Goal: Task Accomplishment & Management: Use online tool/utility

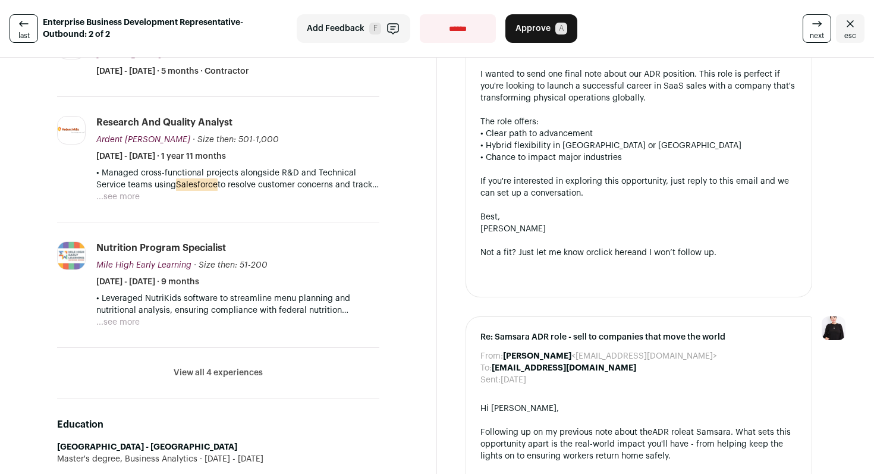
scroll to position [285, 0]
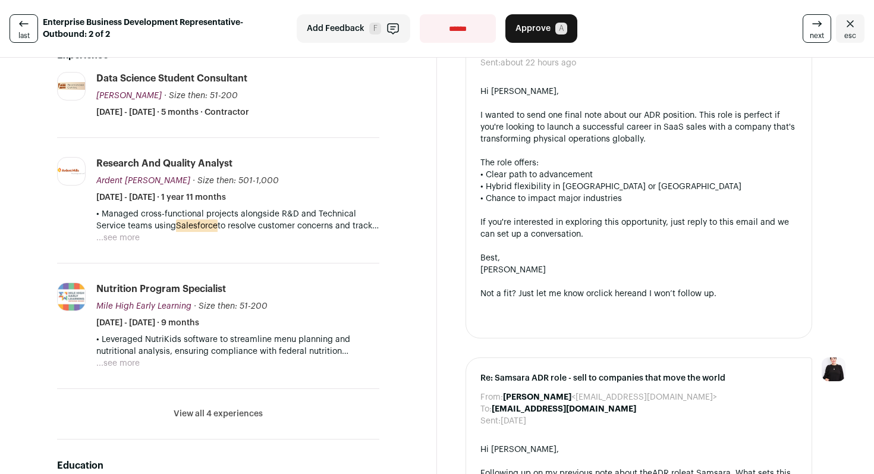
click at [115, 232] on button "...see more" at bounding box center [117, 238] width 43 height 12
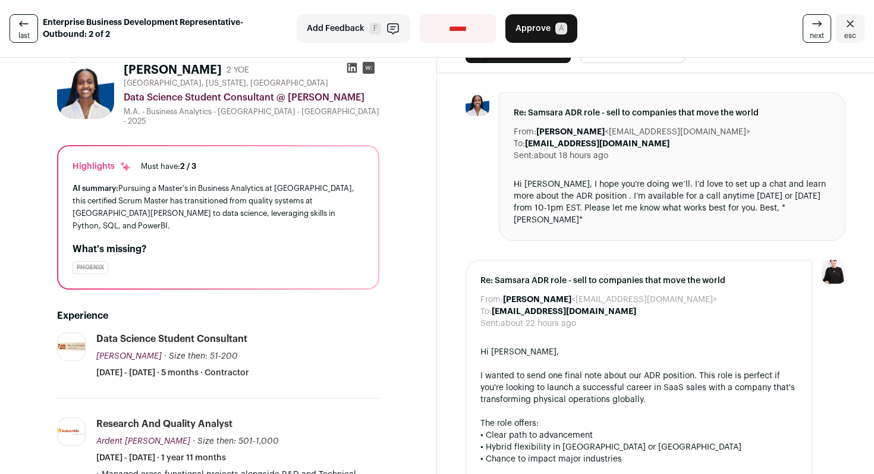
scroll to position [0, 0]
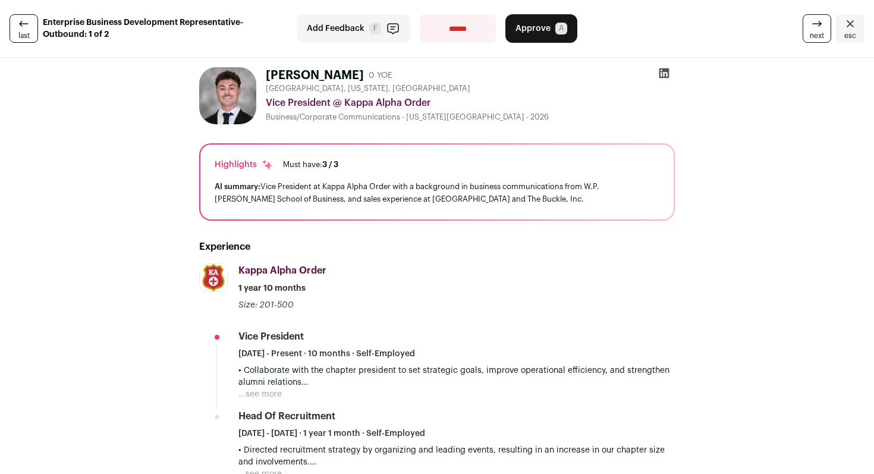
click at [540, 28] on span "Approve" at bounding box center [533, 29] width 35 height 12
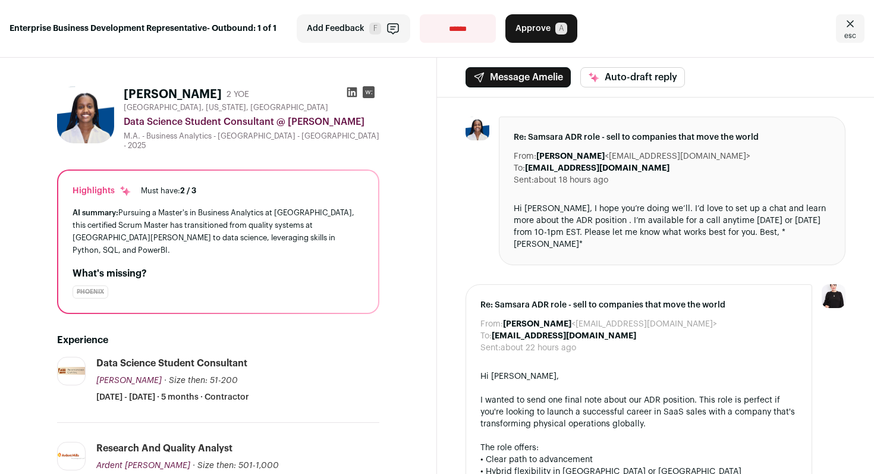
click at [845, 36] on span "esc" at bounding box center [851, 36] width 12 height 10
